Goal: Information Seeking & Learning: Learn about a topic

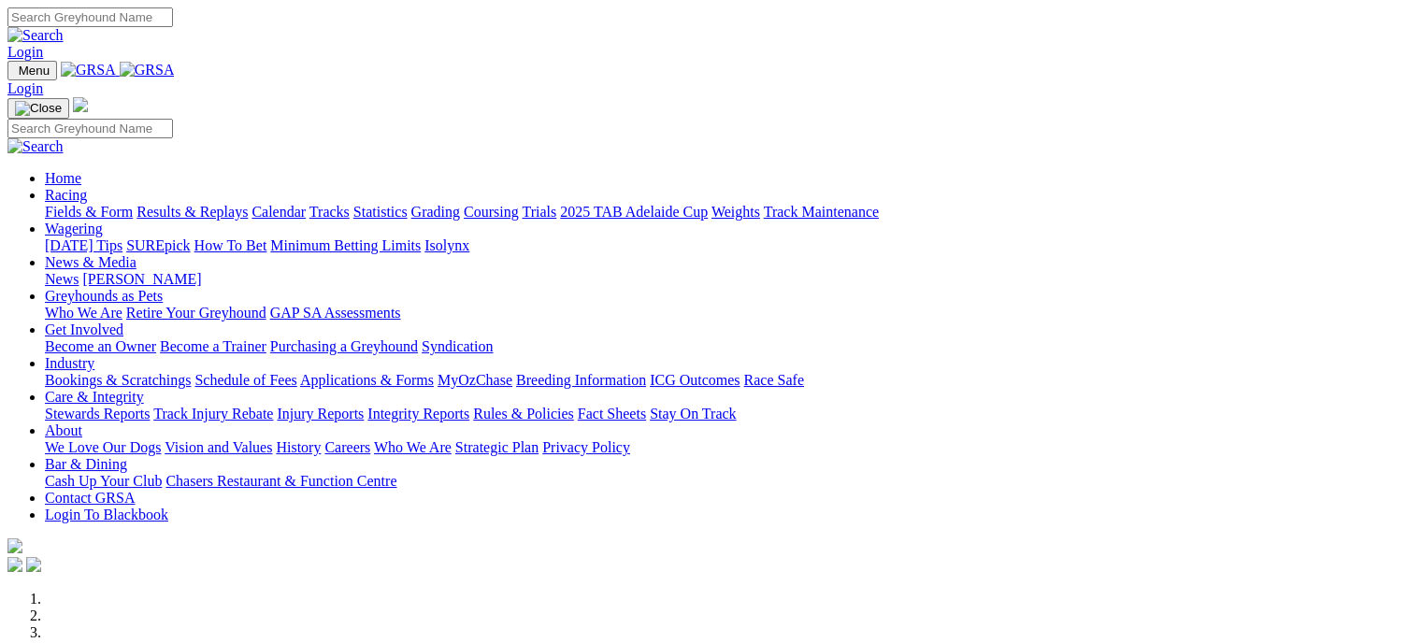
click at [92, 204] on link "Fields & Form" at bounding box center [89, 212] width 88 height 16
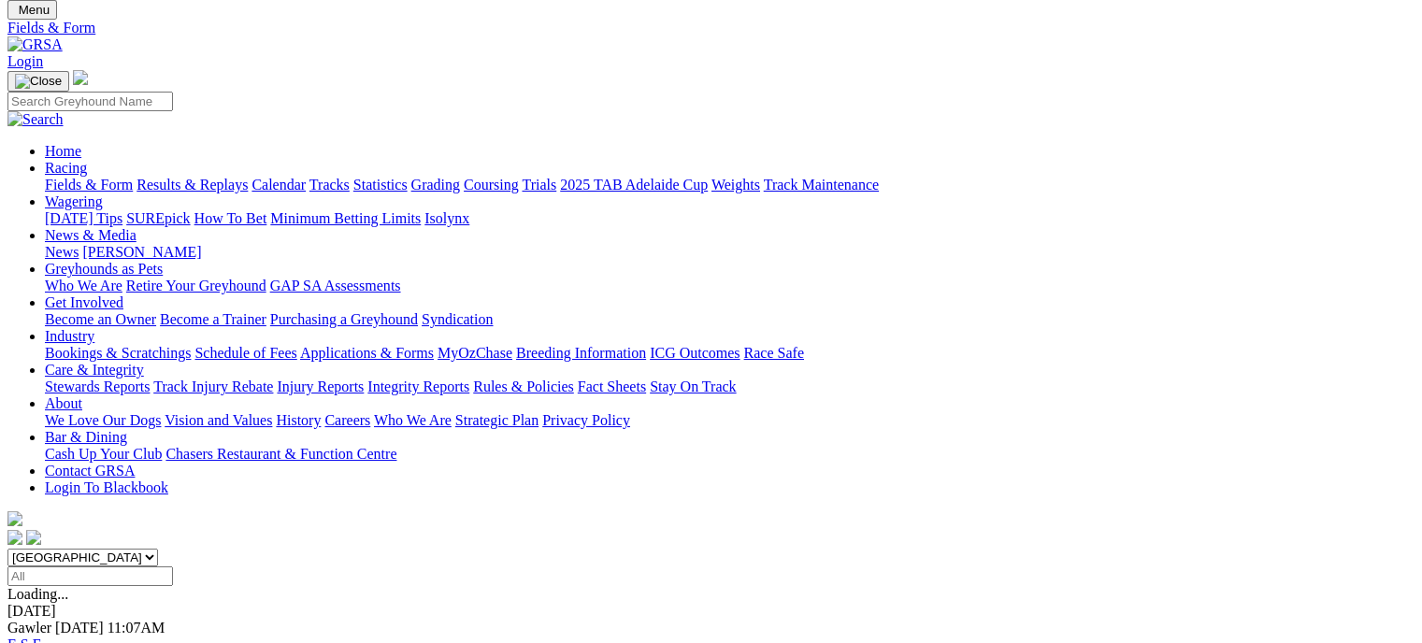
scroll to position [93, 0]
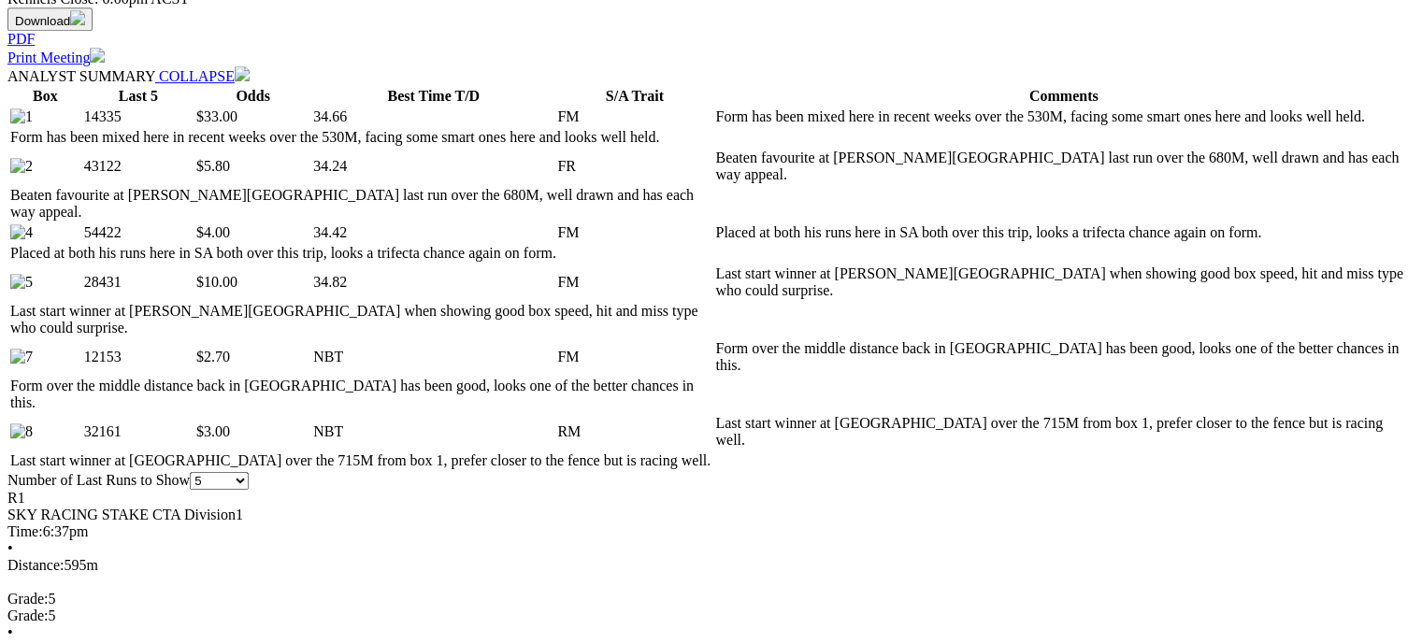
scroll to position [935, 0]
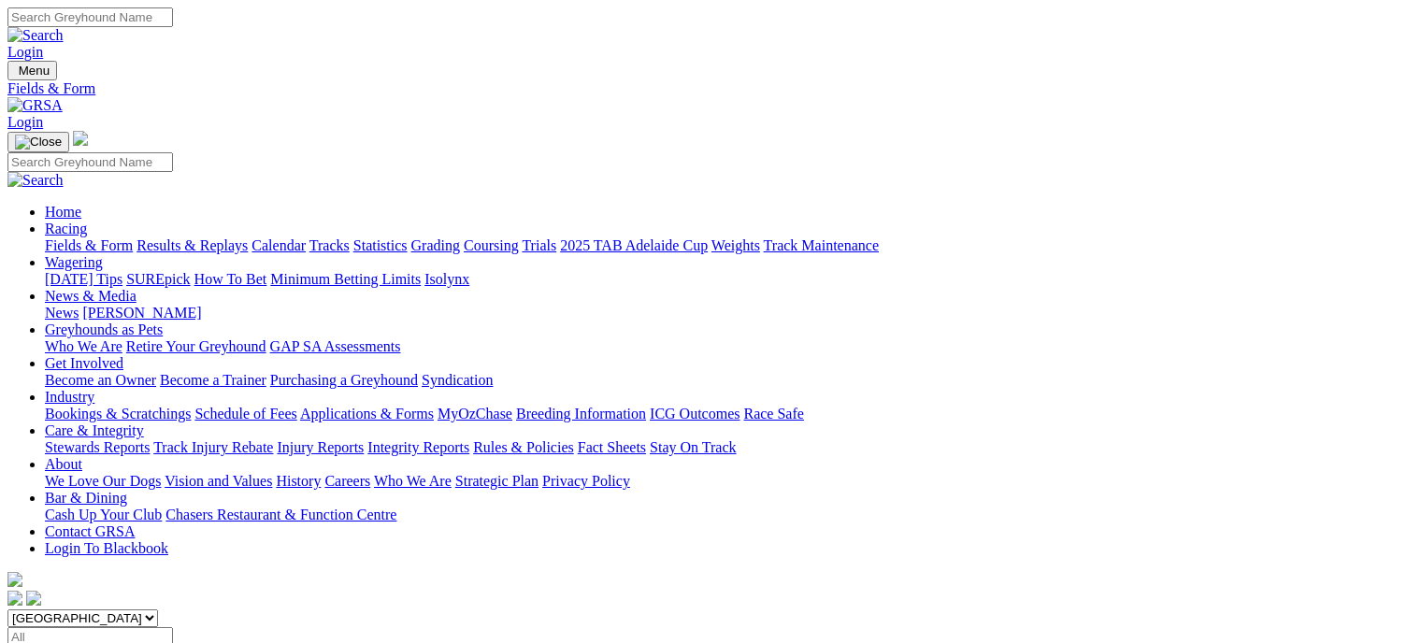
scroll to position [45, 0]
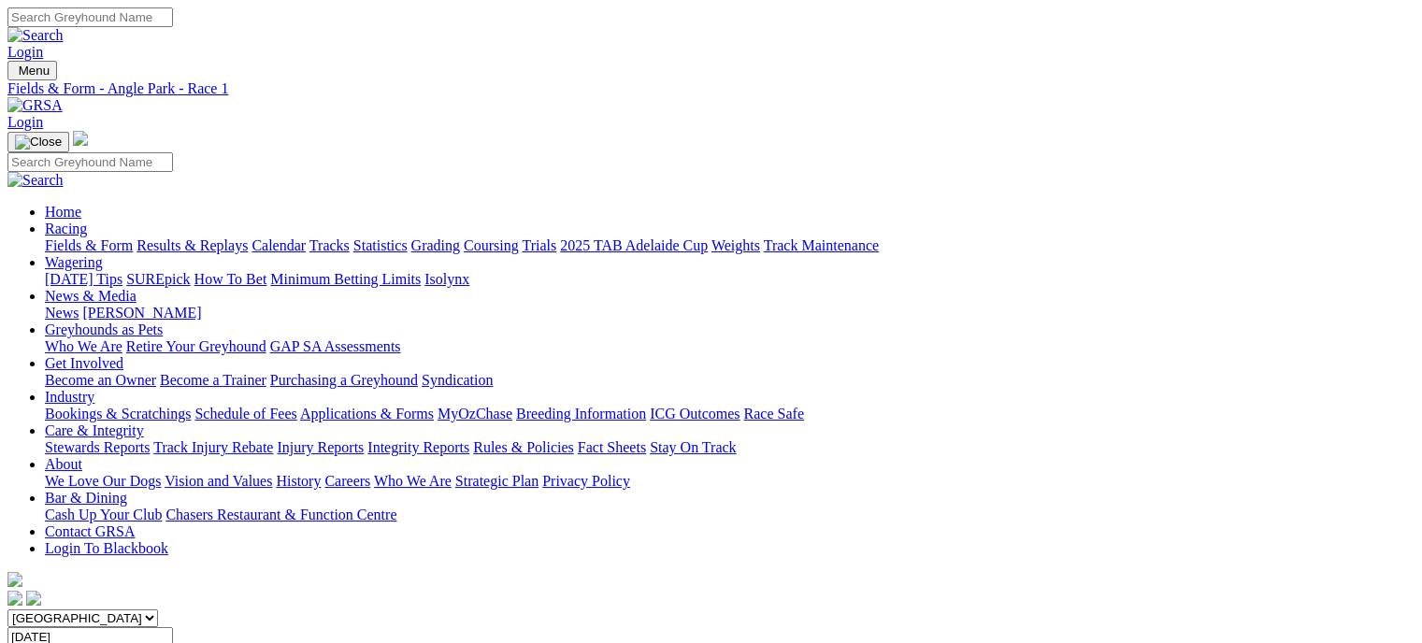
click at [58, 642] on span "FIELDS" at bounding box center [32, 655] width 50 height 16
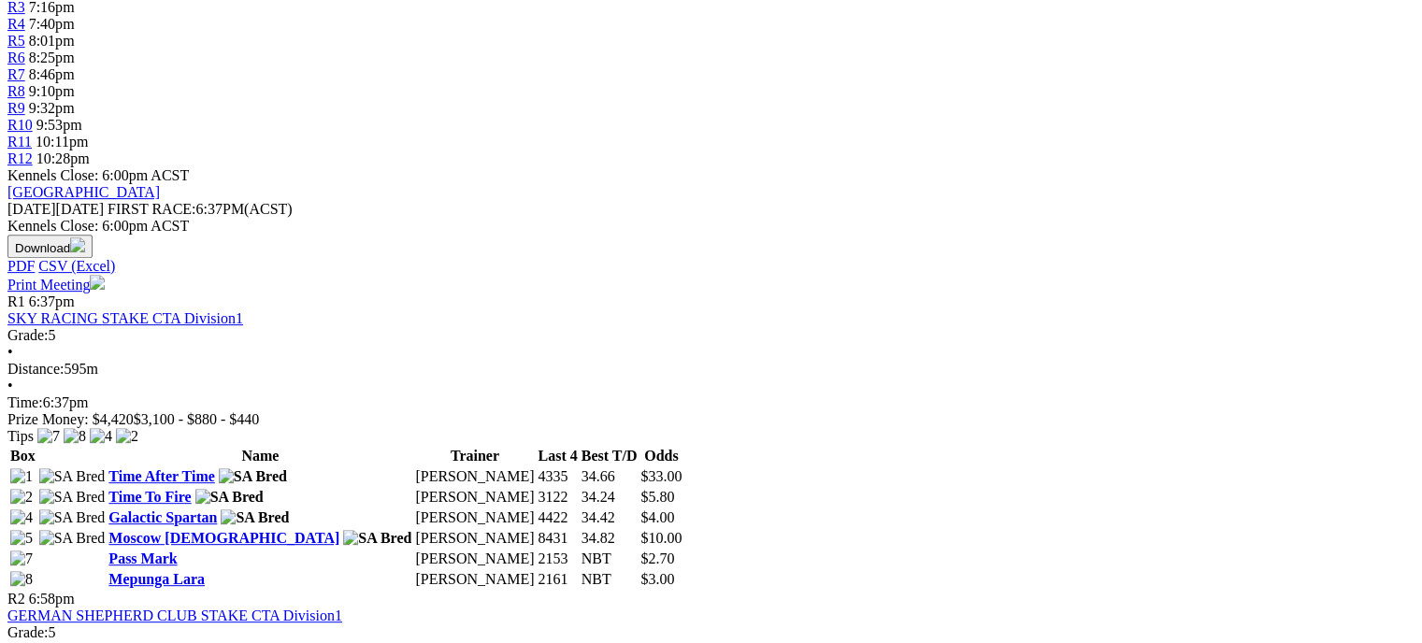
scroll to position [748, 0]
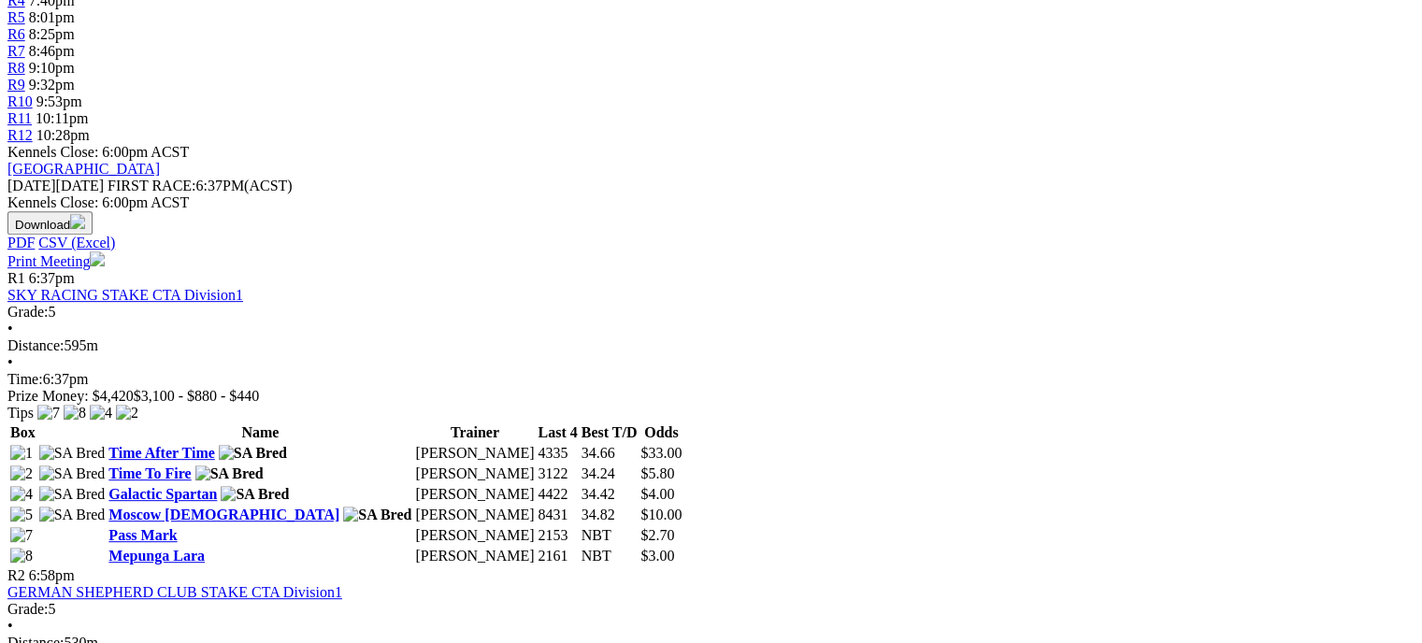
scroll to position [841, 0]
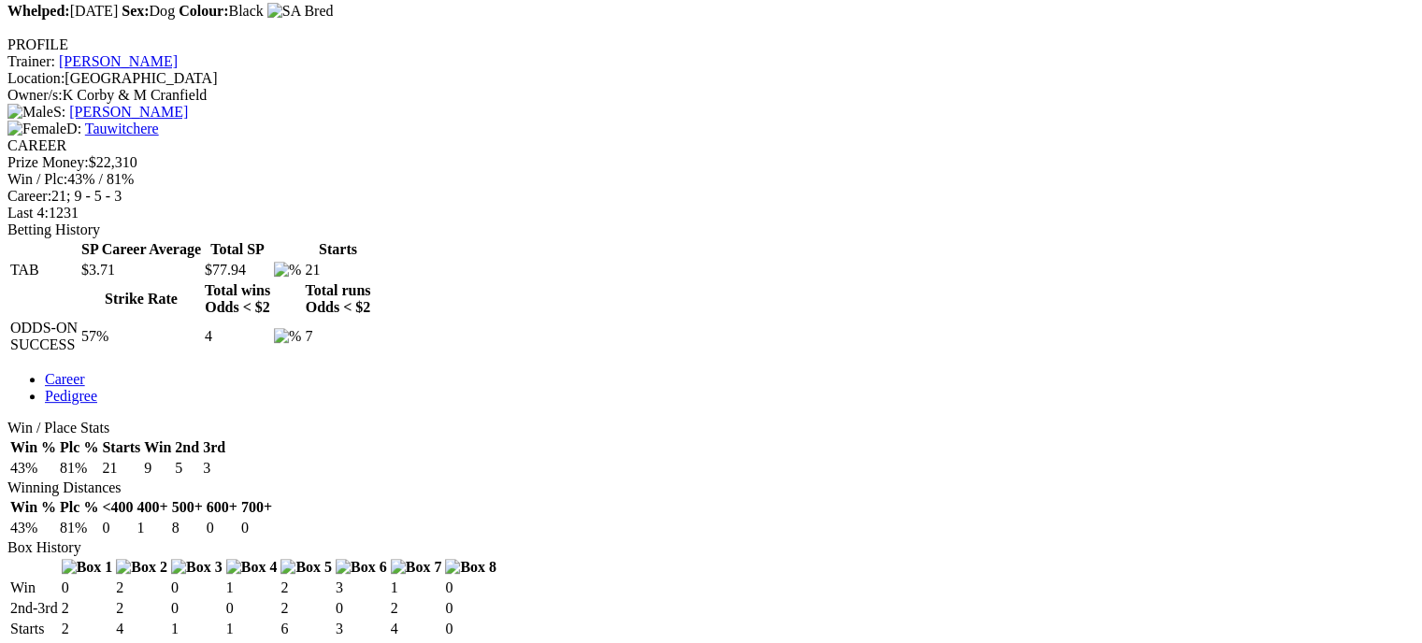
scroll to position [654, 0]
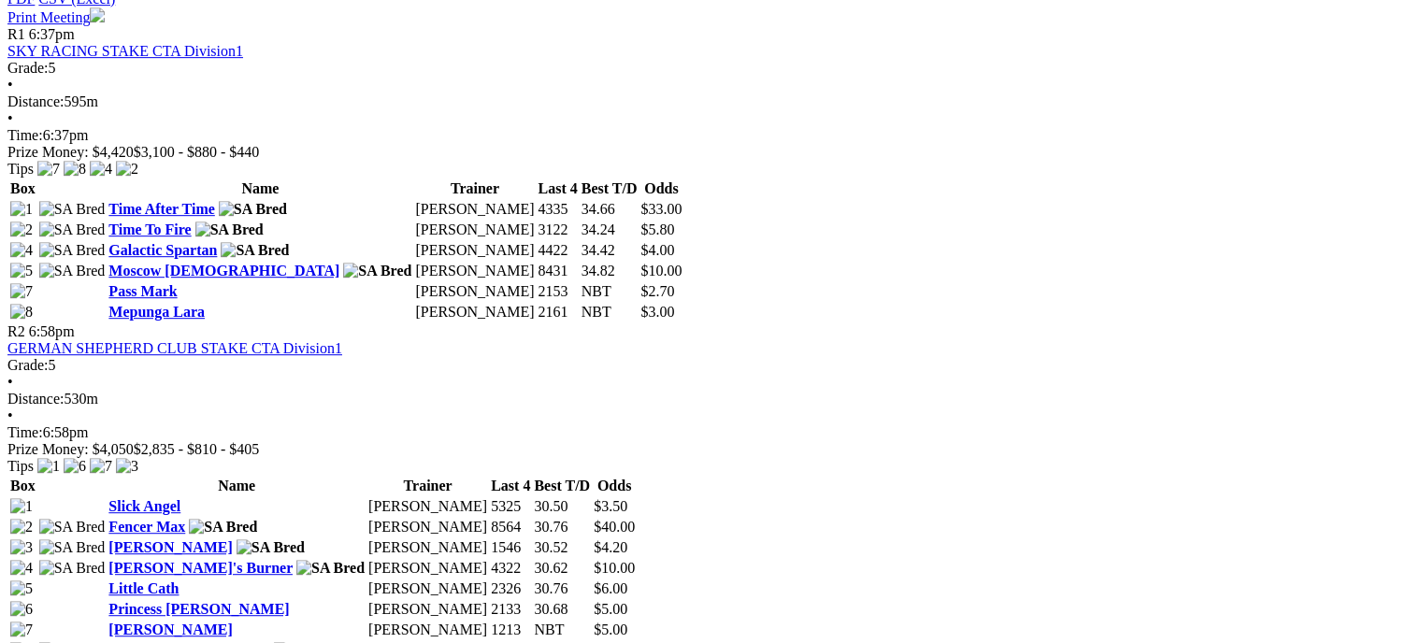
scroll to position [935, 0]
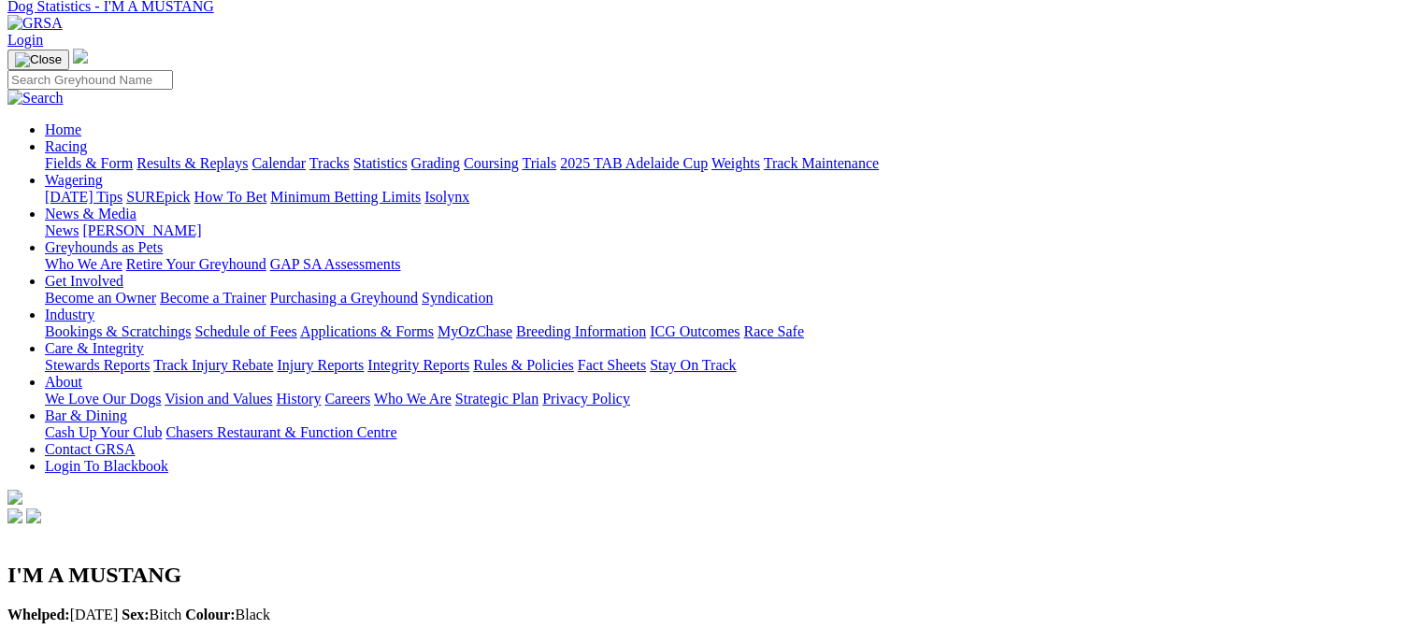
scroll to position [280, 0]
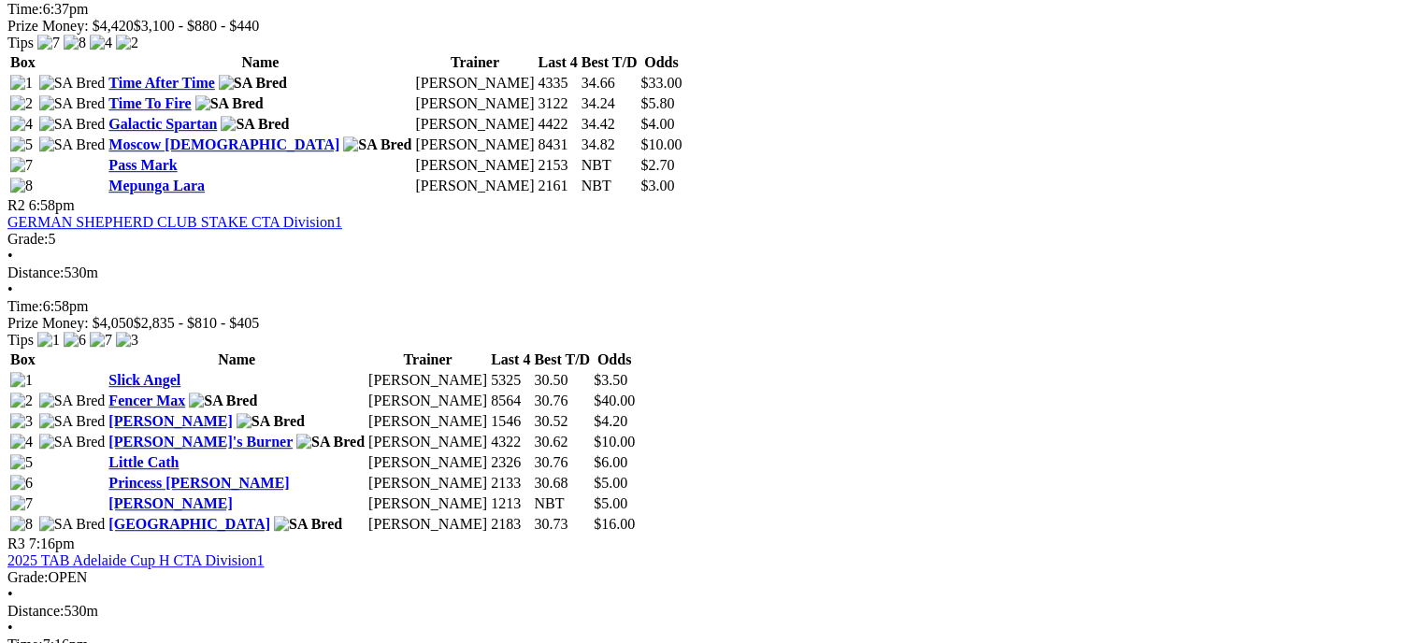
scroll to position [1122, 0]
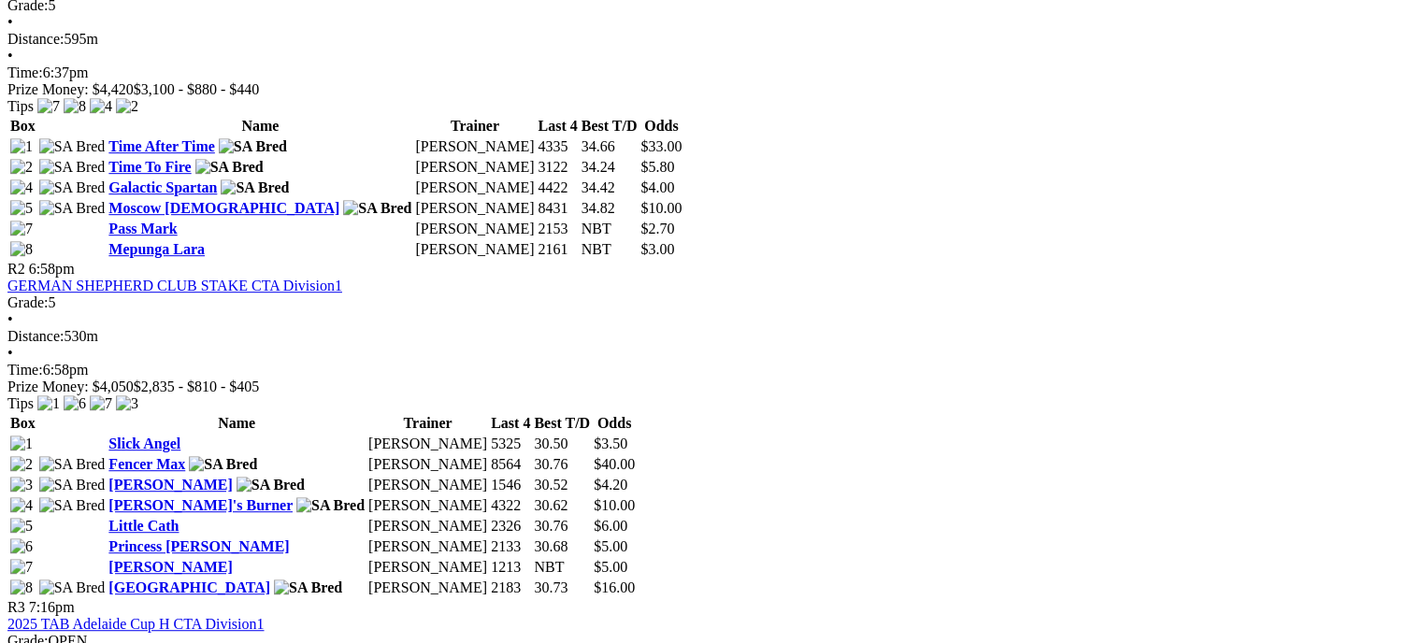
scroll to position [1215, 0]
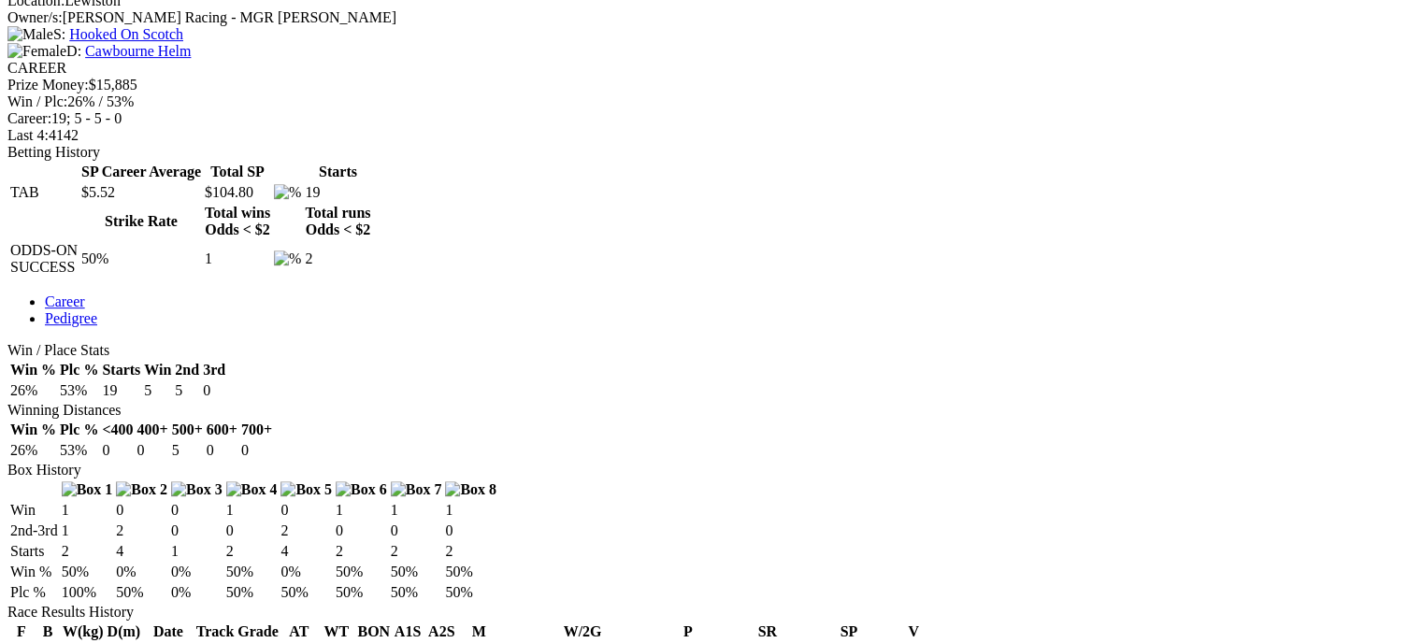
scroll to position [841, 0]
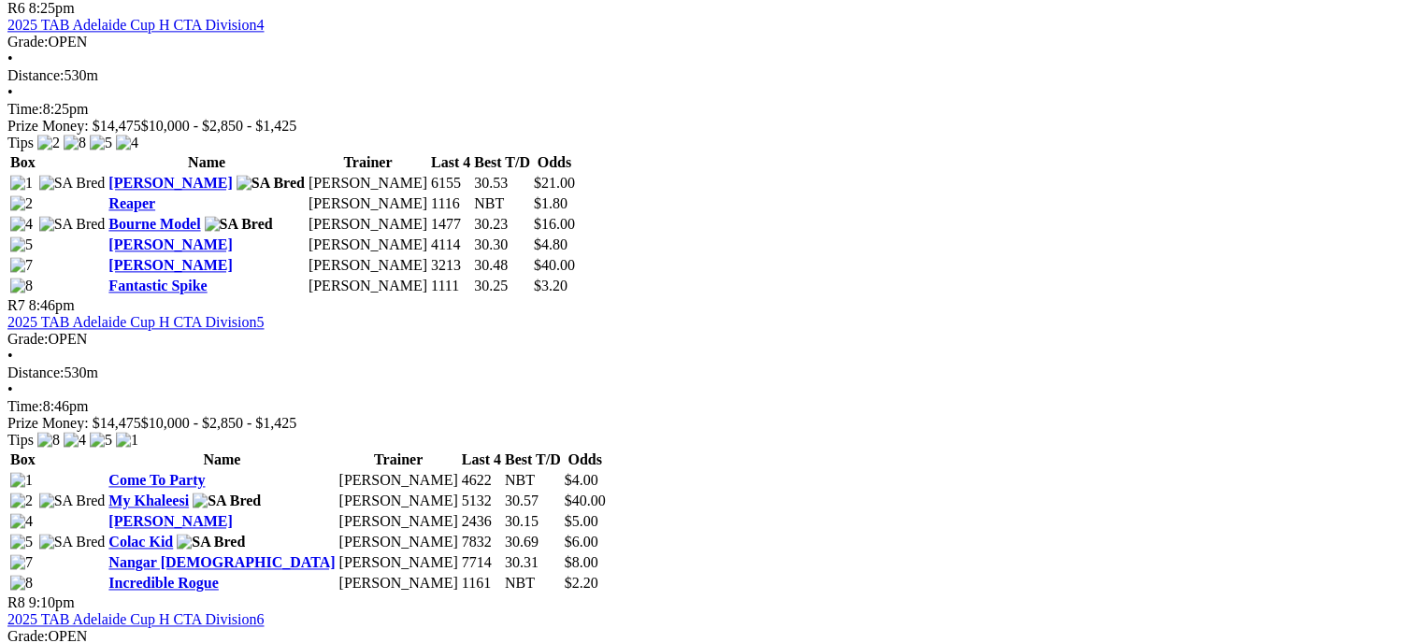
scroll to position [2524, 0]
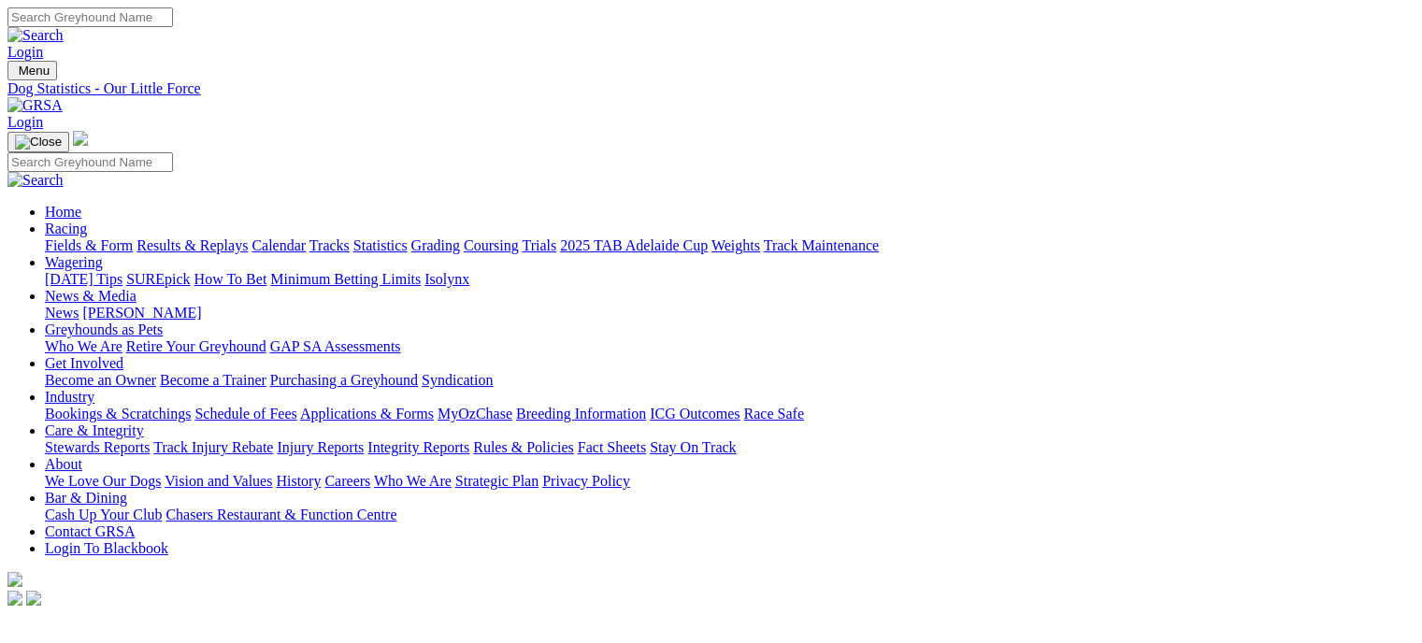
click at [232, 237] on link "Results & Replays" at bounding box center [191, 245] width 111 height 16
click at [158, 610] on select "South Australia New South Wales Northern Territory Queensland Tasmania Victoria…" at bounding box center [82, 619] width 151 height 18
select select "WA"
click at [125, 610] on select "South Australia New South Wales Northern Territory Queensland Tasmania Victoria…" at bounding box center [82, 619] width 151 height 18
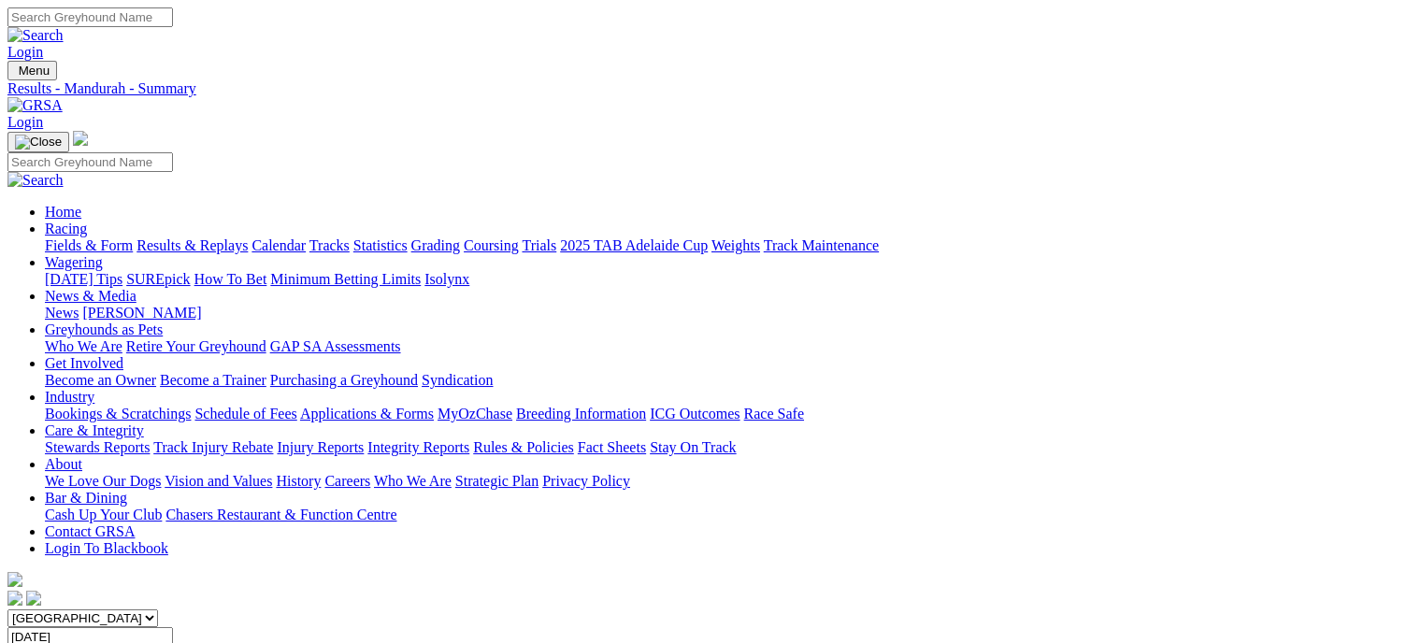
click at [79, 237] on link "Fields & Form" at bounding box center [89, 245] width 88 height 16
click at [158, 610] on select "[GEOGRAPHIC_DATA] [GEOGRAPHIC_DATA] [GEOGRAPHIC_DATA] [GEOGRAPHIC_DATA] [GEOGRA…" at bounding box center [82, 619] width 151 height 18
select select "WA"
click at [125, 610] on select "[GEOGRAPHIC_DATA] [GEOGRAPHIC_DATA] [GEOGRAPHIC_DATA] [GEOGRAPHIC_DATA] [GEOGRA…" at bounding box center [82, 619] width 151 height 18
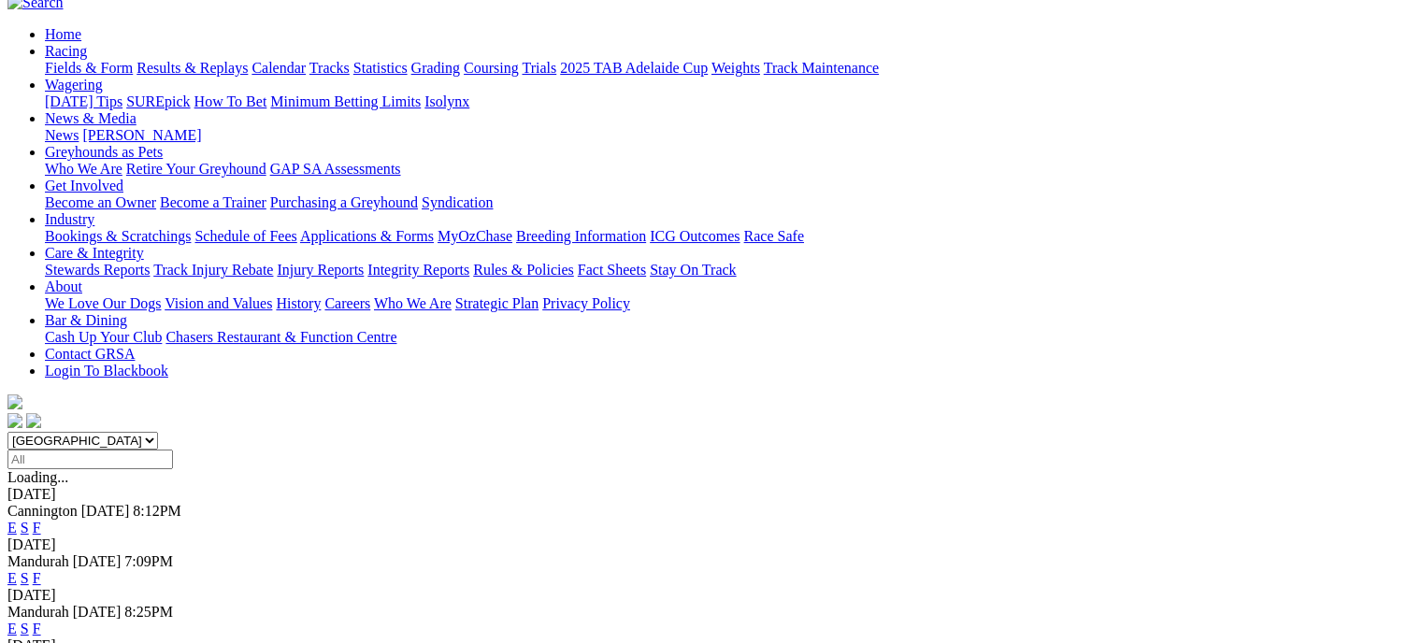
scroll to position [187, 0]
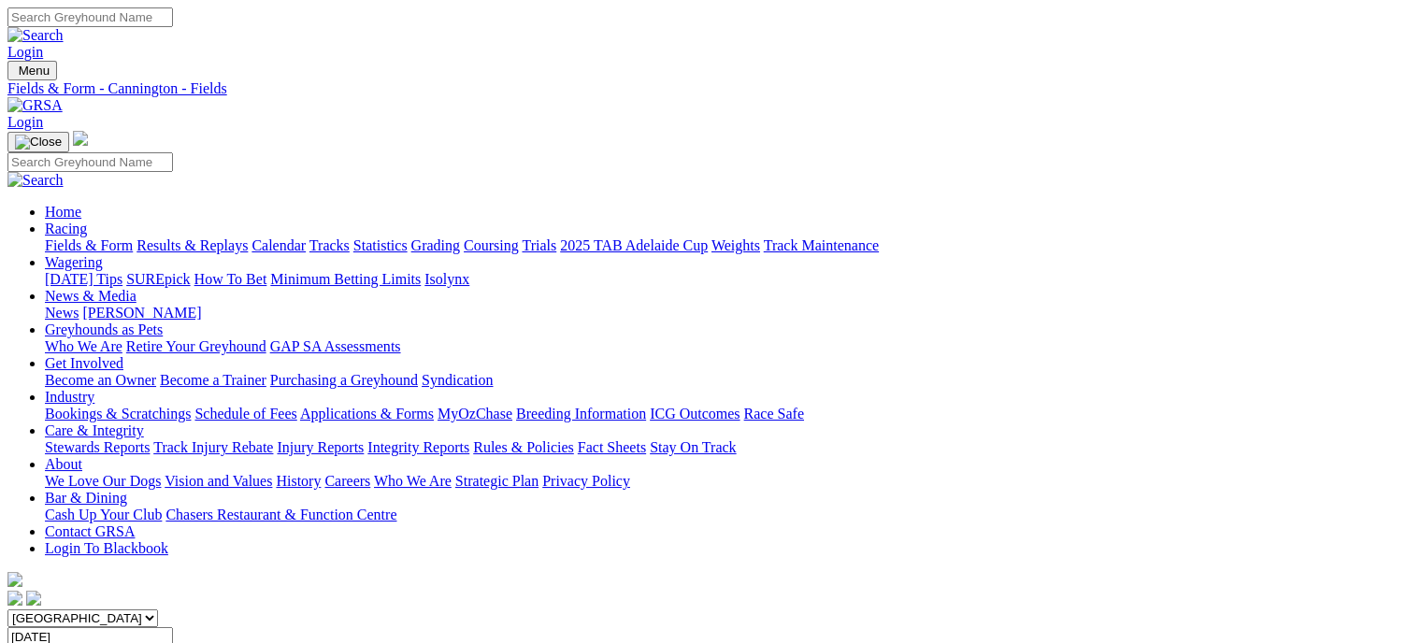
click at [108, 237] on link "Fields & Form" at bounding box center [89, 245] width 88 height 16
click at [158, 610] on select "South Australia New South Wales Northern Territory Queensland Tasmania Victoria…" at bounding box center [82, 619] width 151 height 18
select select "WA"
click at [125, 610] on select "South Australia New South Wales Northern Territory Queensland Tasmania Victoria…" at bounding box center [82, 619] width 151 height 18
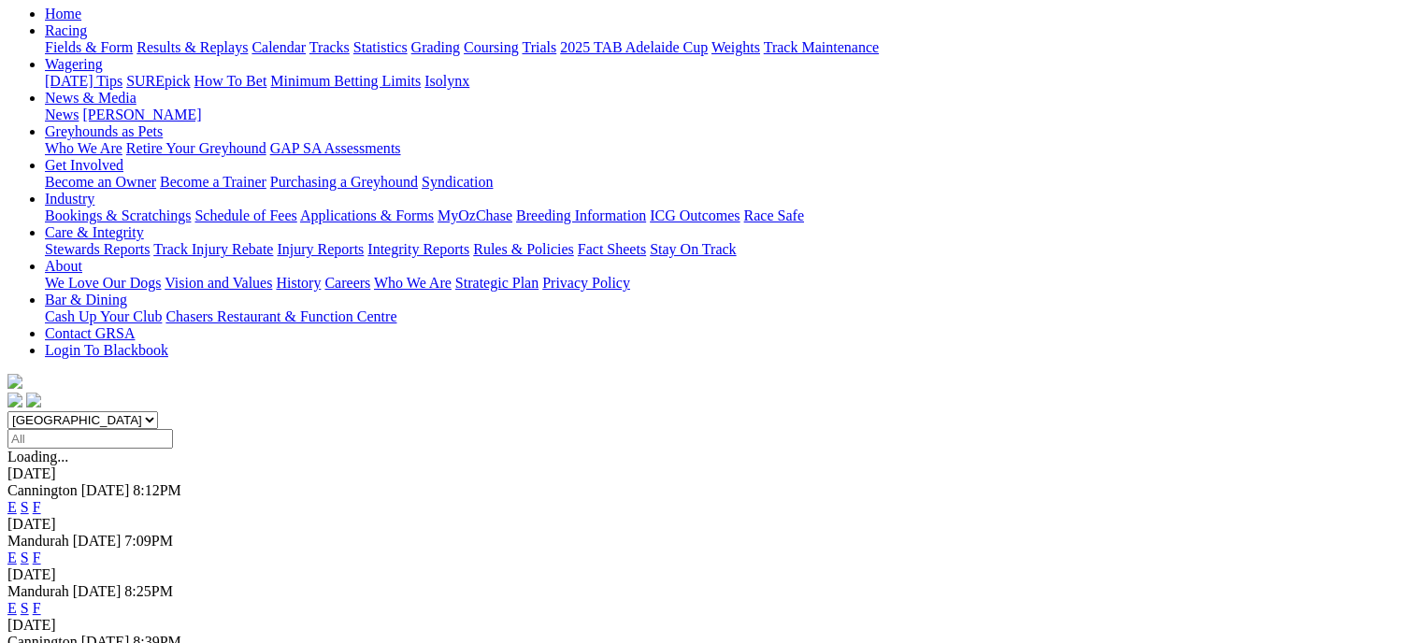
scroll to position [187, 0]
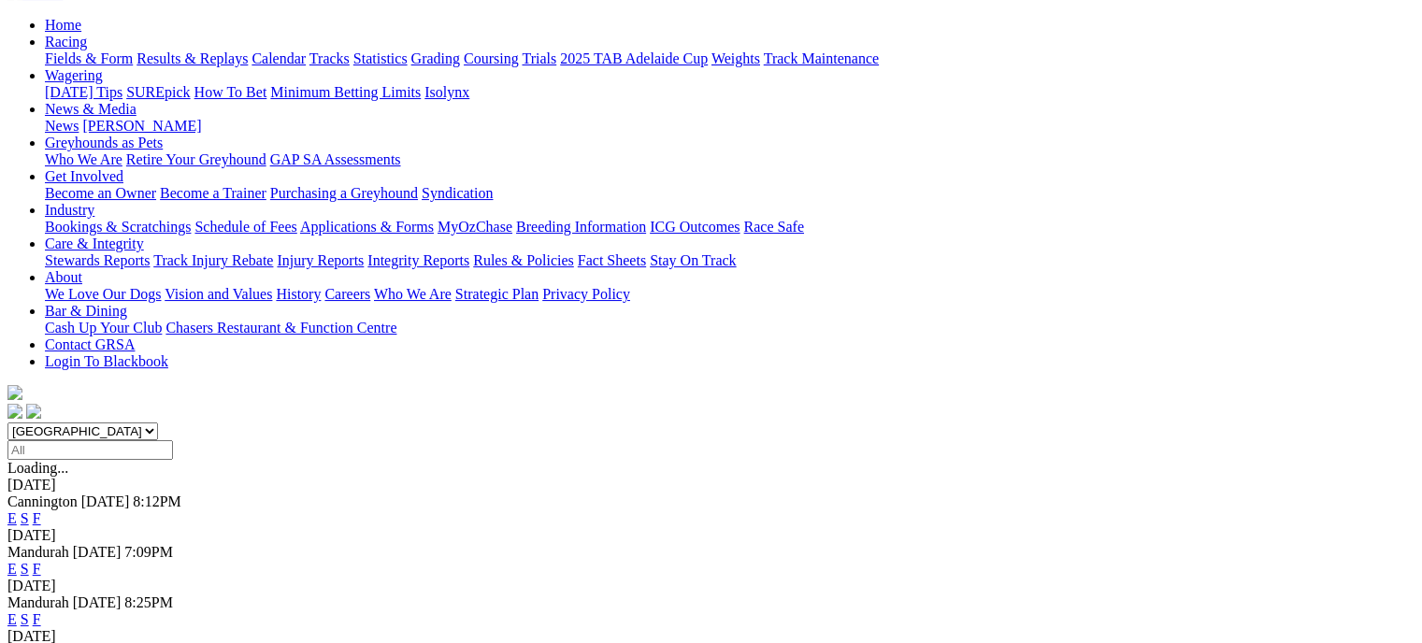
click at [41, 611] on link "F" at bounding box center [37, 619] width 8 height 16
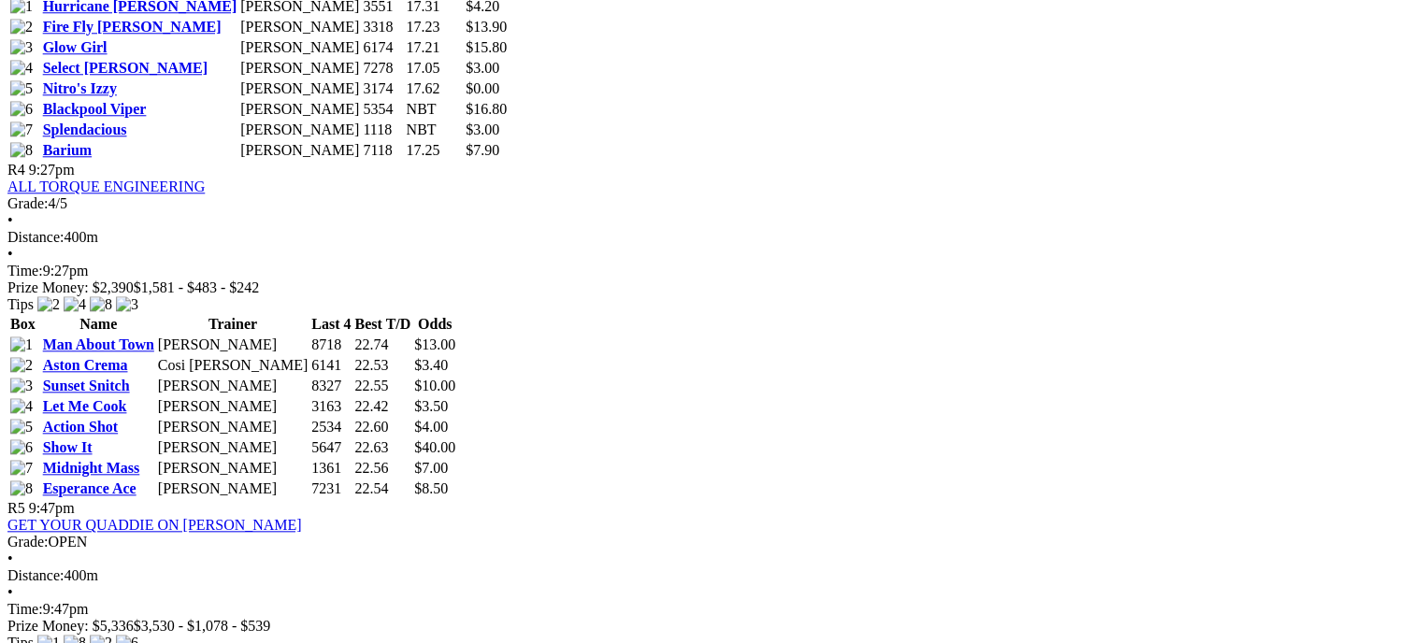
scroll to position [1776, 0]
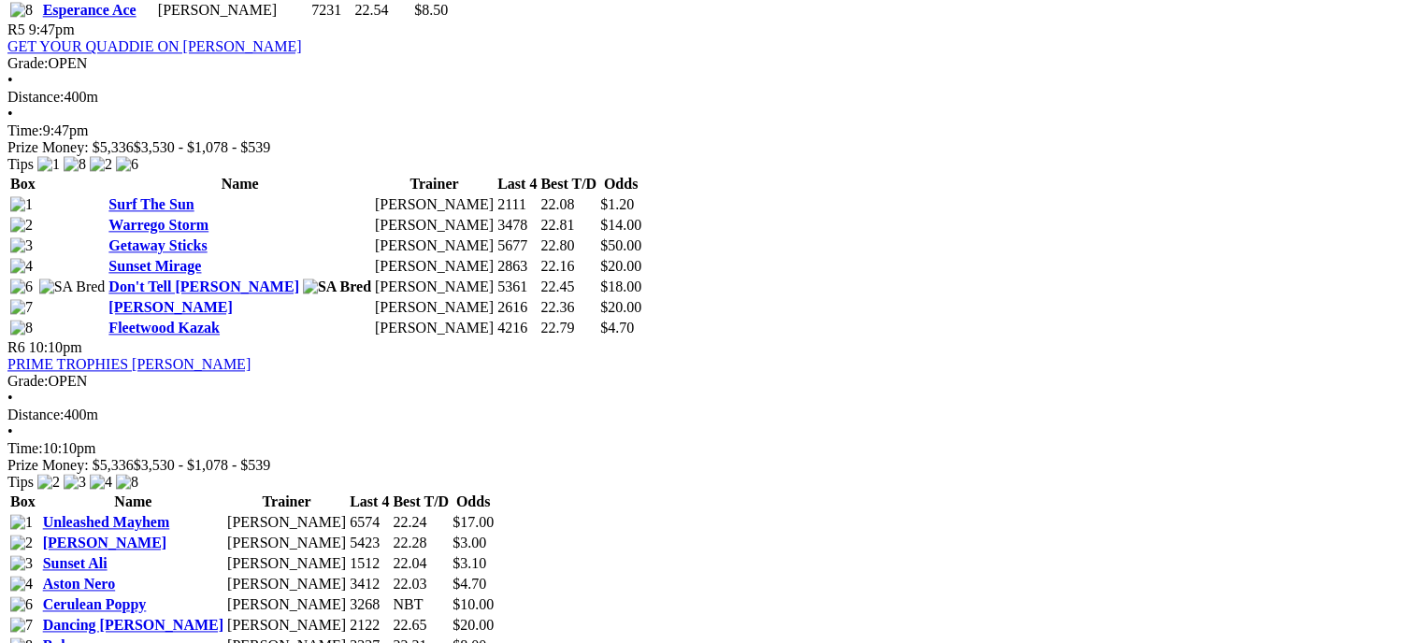
scroll to position [2337, 0]
